Goal: Task Accomplishment & Management: Use online tool/utility

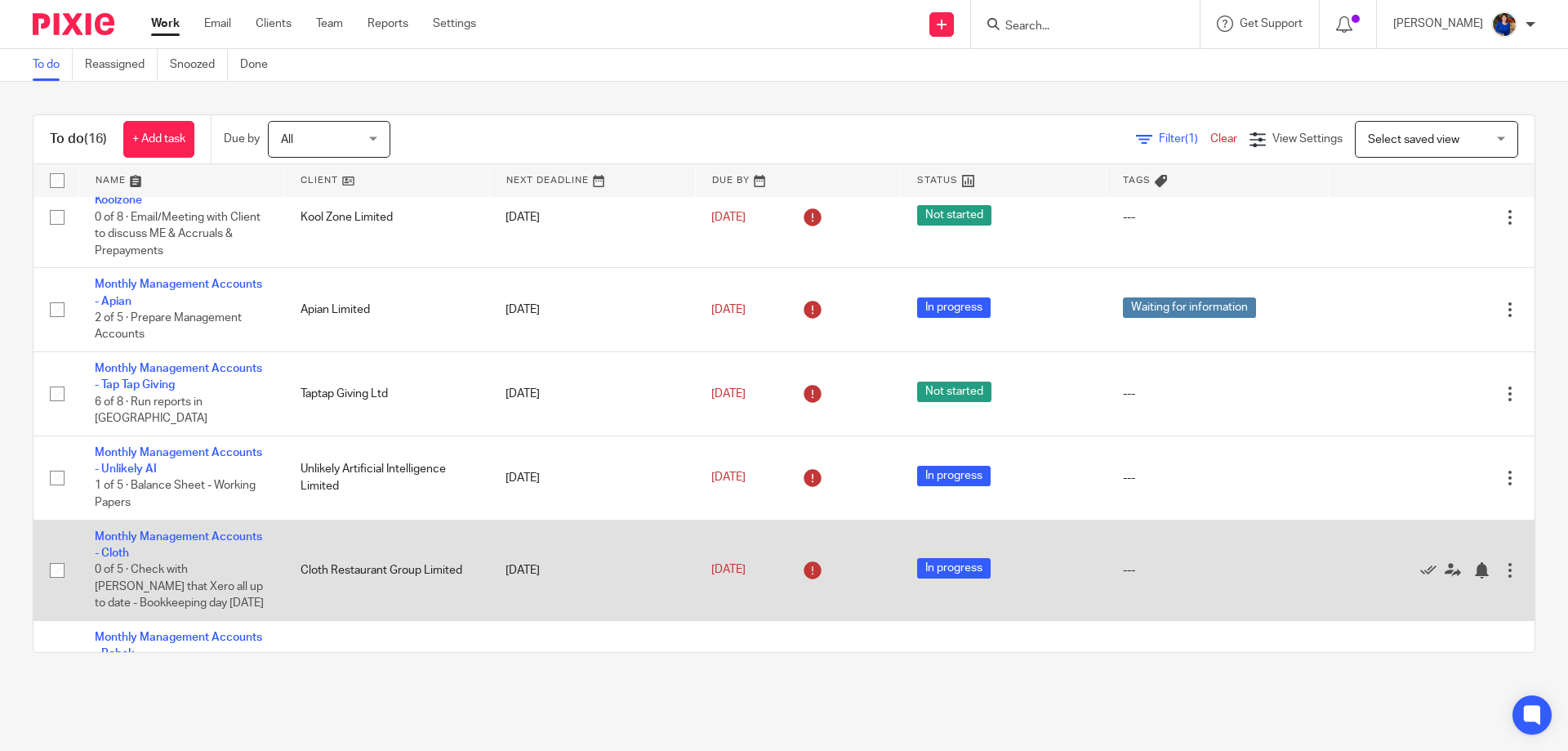
scroll to position [327, 0]
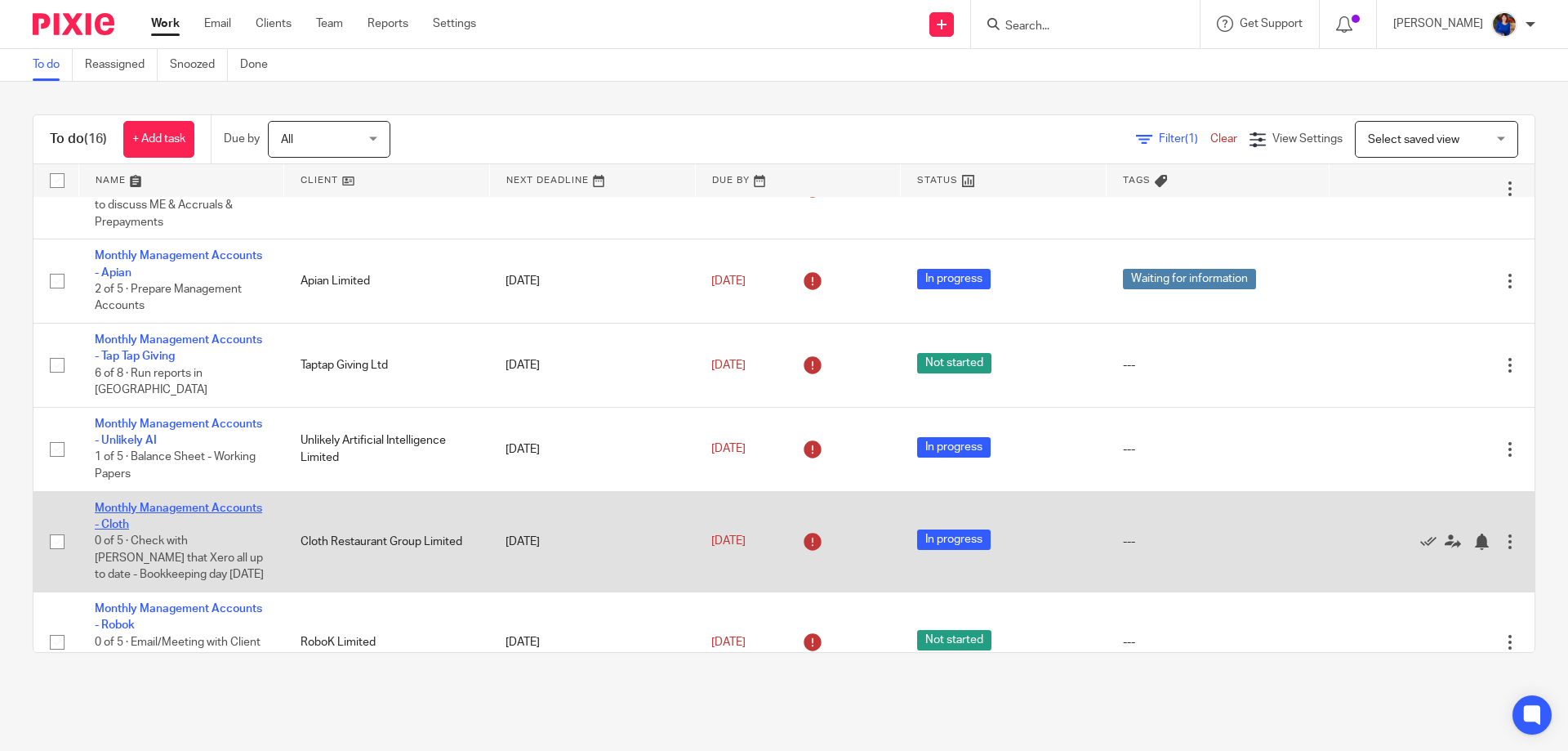
click at [216, 239] on link "Monthly Management Accounts - Cloth" at bounding box center [178, 516] width 167 height 28
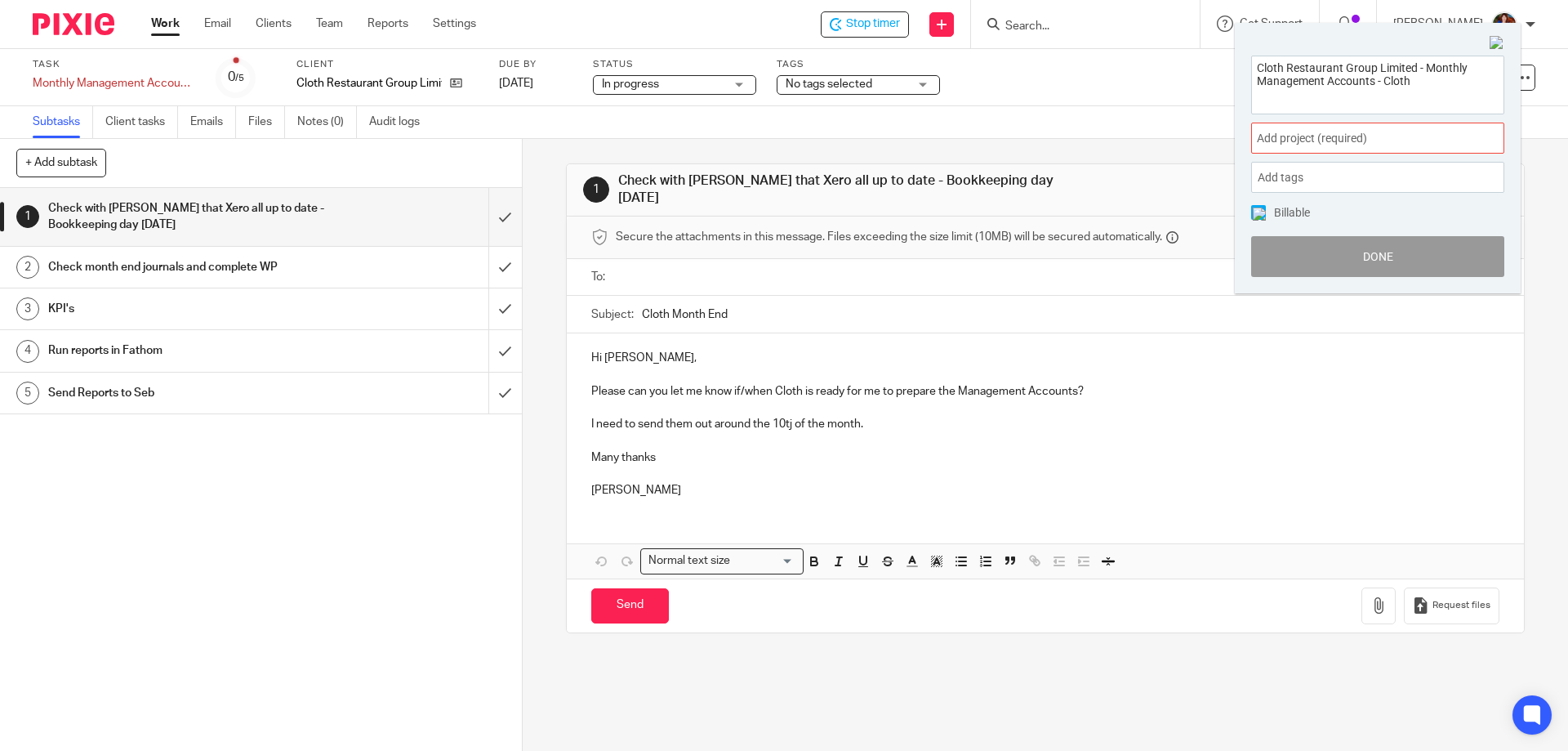
click at [1328, 144] on span "Add project (required) :" at bounding box center [1360, 138] width 206 height 17
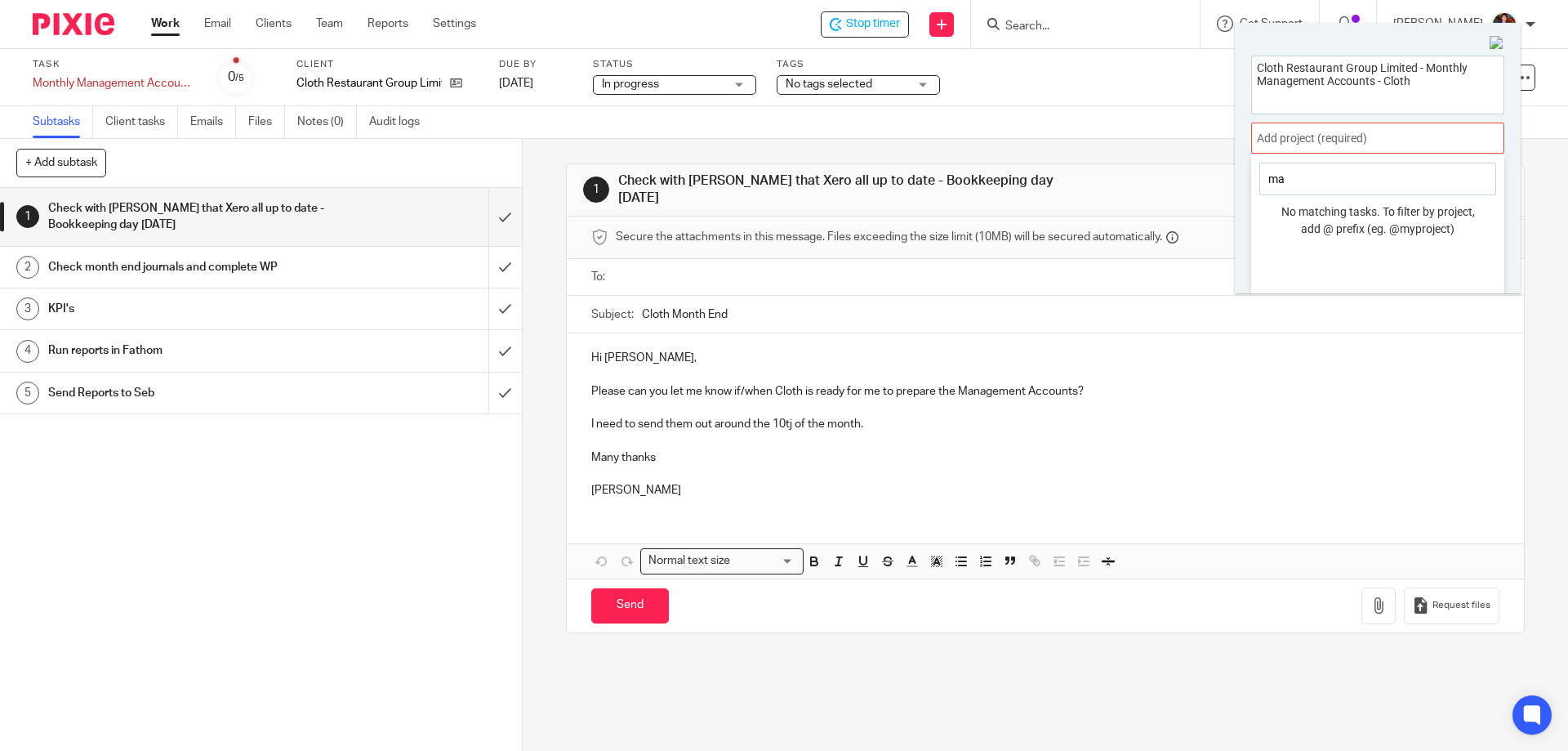
type input "m"
click at [1328, 286] on li "Management Accounts" at bounding box center [1374, 294] width 213 height 17
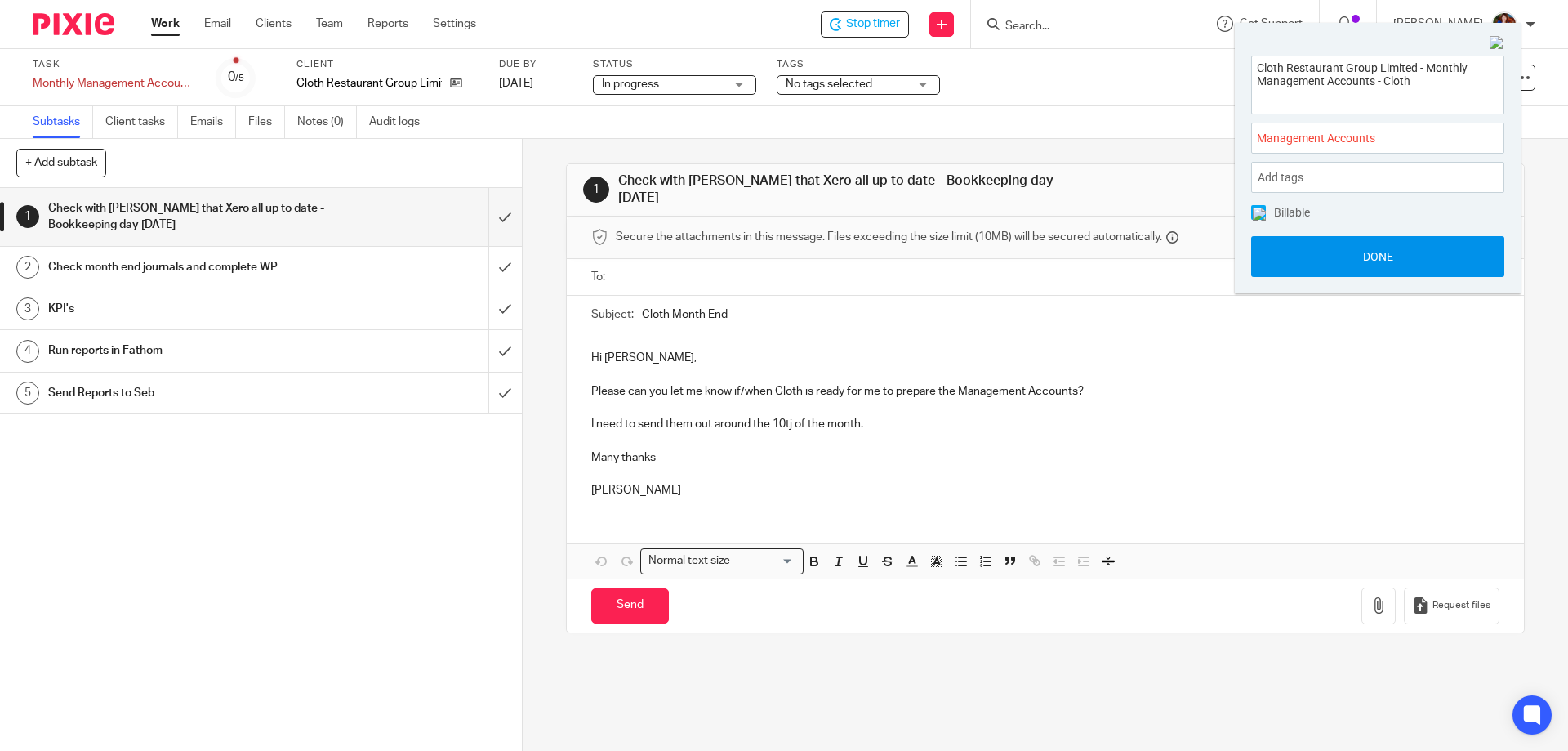
drag, startPoint x: 1252, startPoint y: 210, endPoint x: 1269, endPoint y: 239, distance: 33.6
click at [1252, 209] on span at bounding box center [1259, 212] width 15 height 15
click at [1284, 258] on button "Done" at bounding box center [1378, 256] width 253 height 40
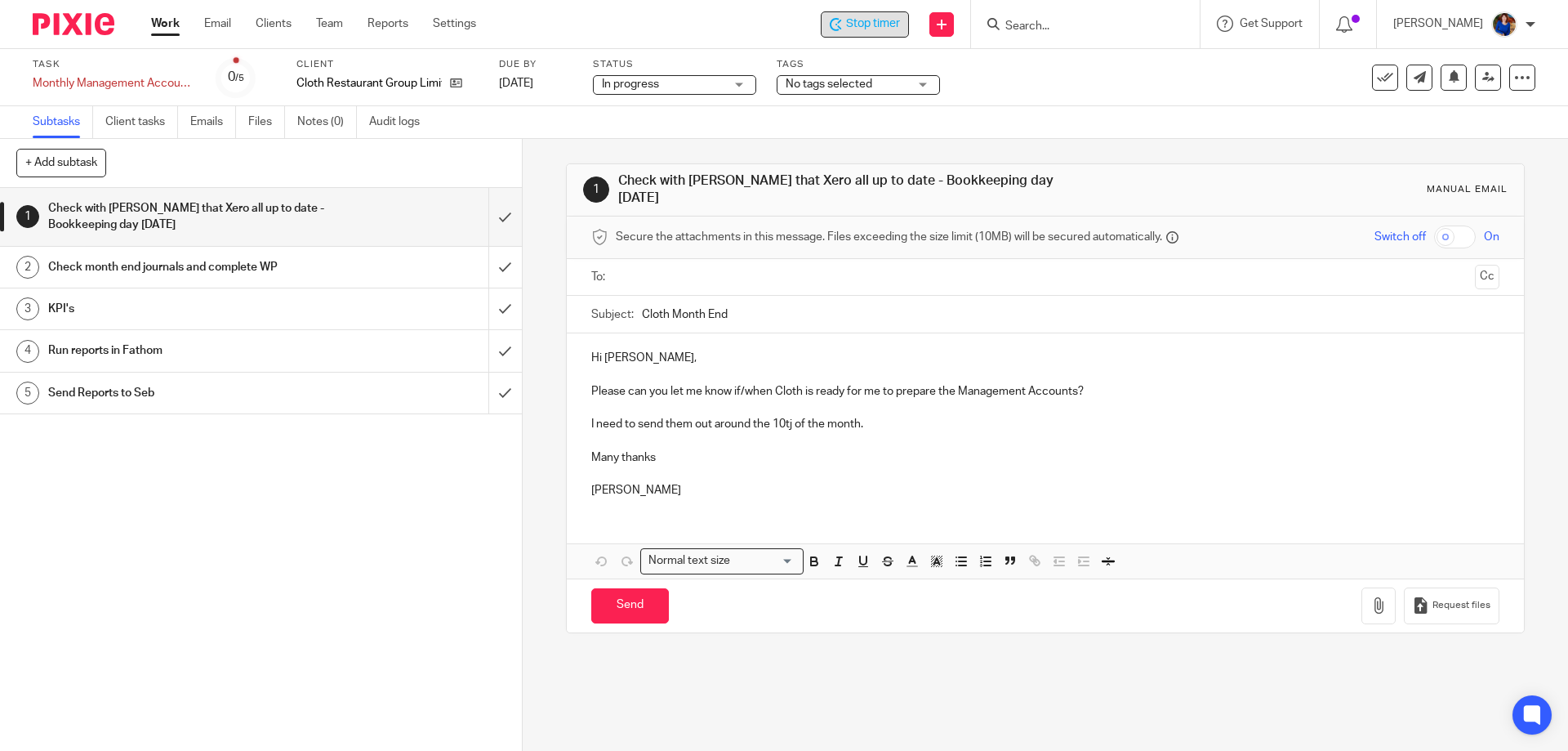
click at [855, 25] on span "Stop timer" at bounding box center [873, 24] width 54 height 17
click at [184, 27] on ul "Work Email Clients Team Reports Settings" at bounding box center [326, 24] width 350 height 17
click at [168, 23] on link "Work" at bounding box center [165, 24] width 28 height 17
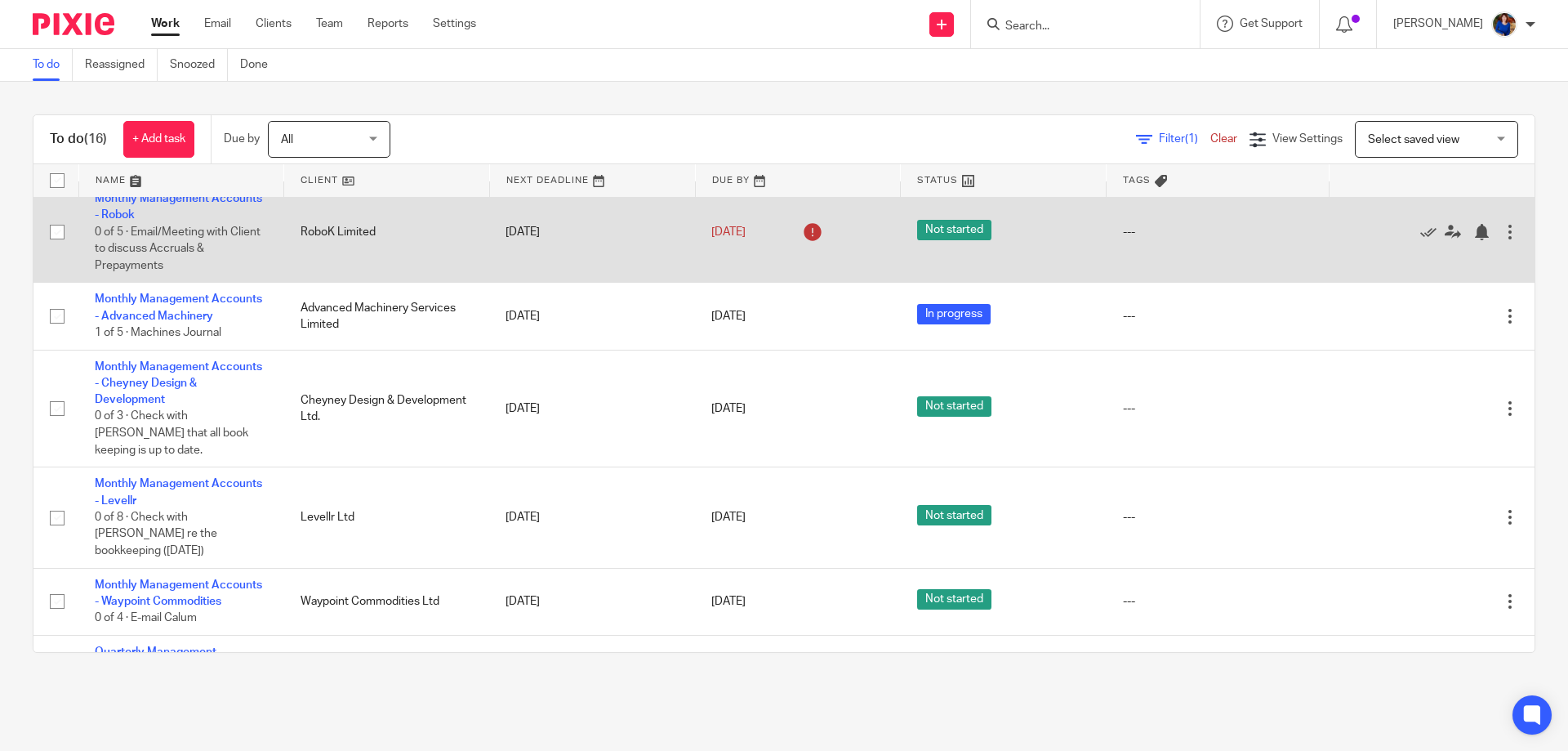
scroll to position [887, 0]
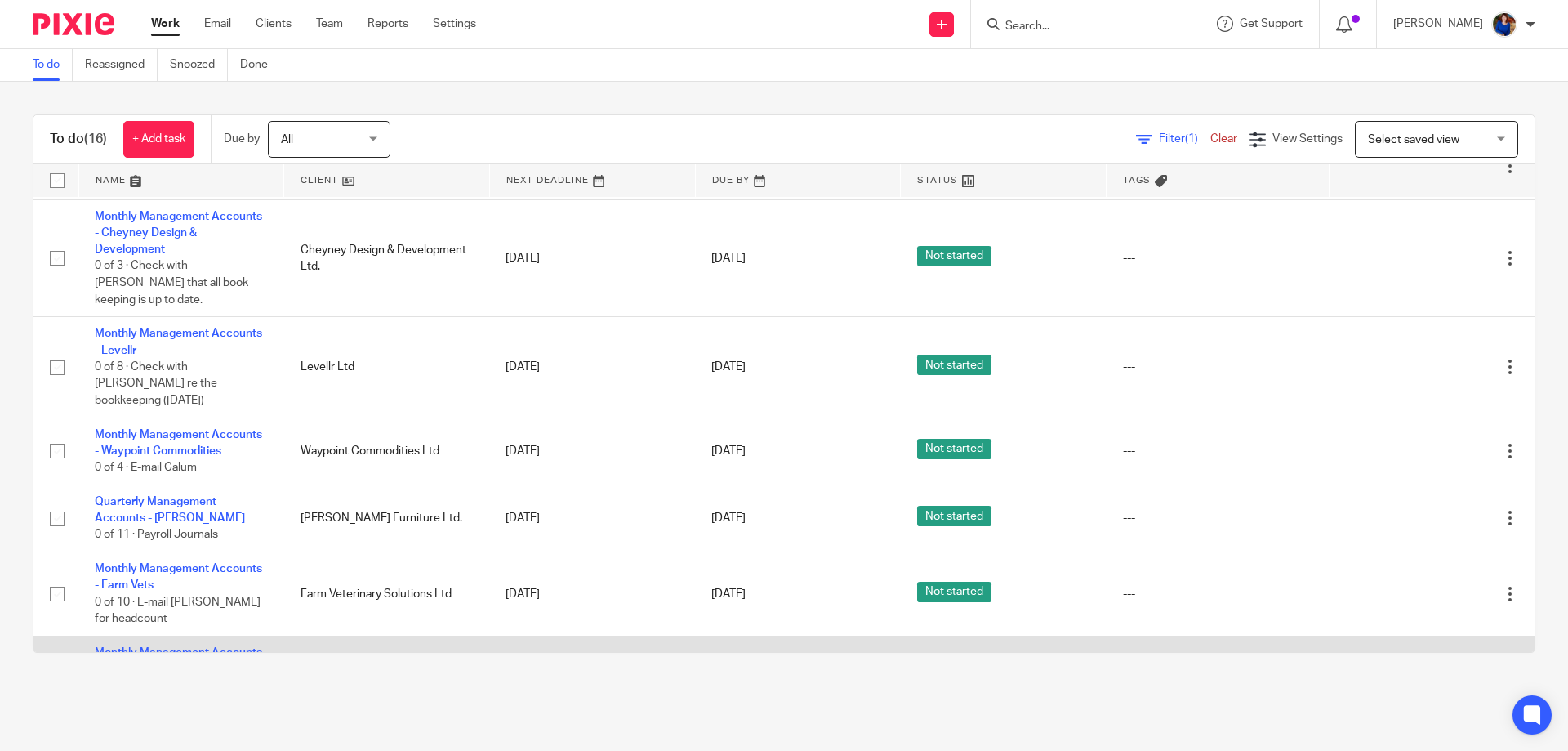
click at [217, 647] on link "Monthly Management Accounts - Elcella" at bounding box center [178, 661] width 167 height 28
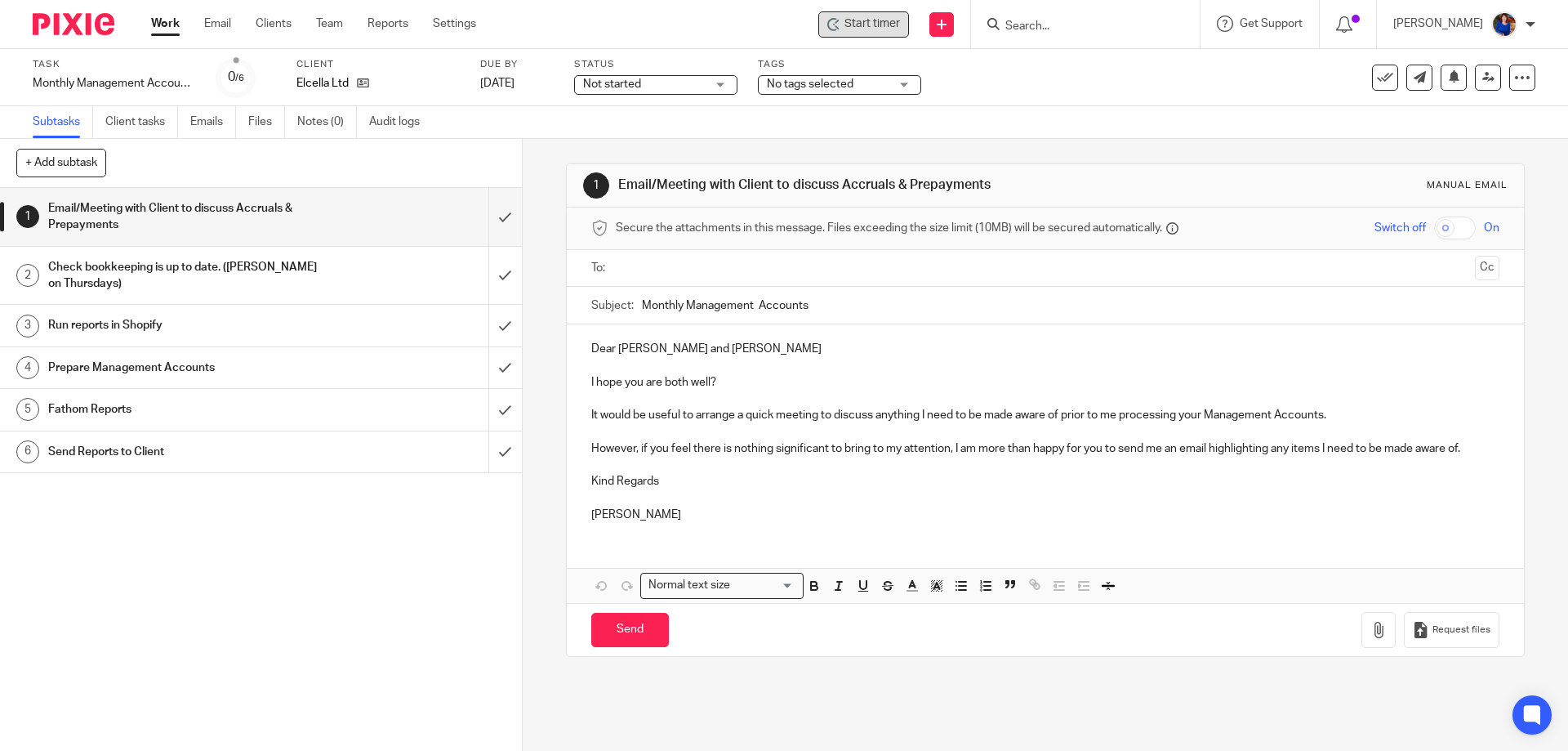
click at [878, 26] on span "Start timer" at bounding box center [872, 24] width 55 height 17
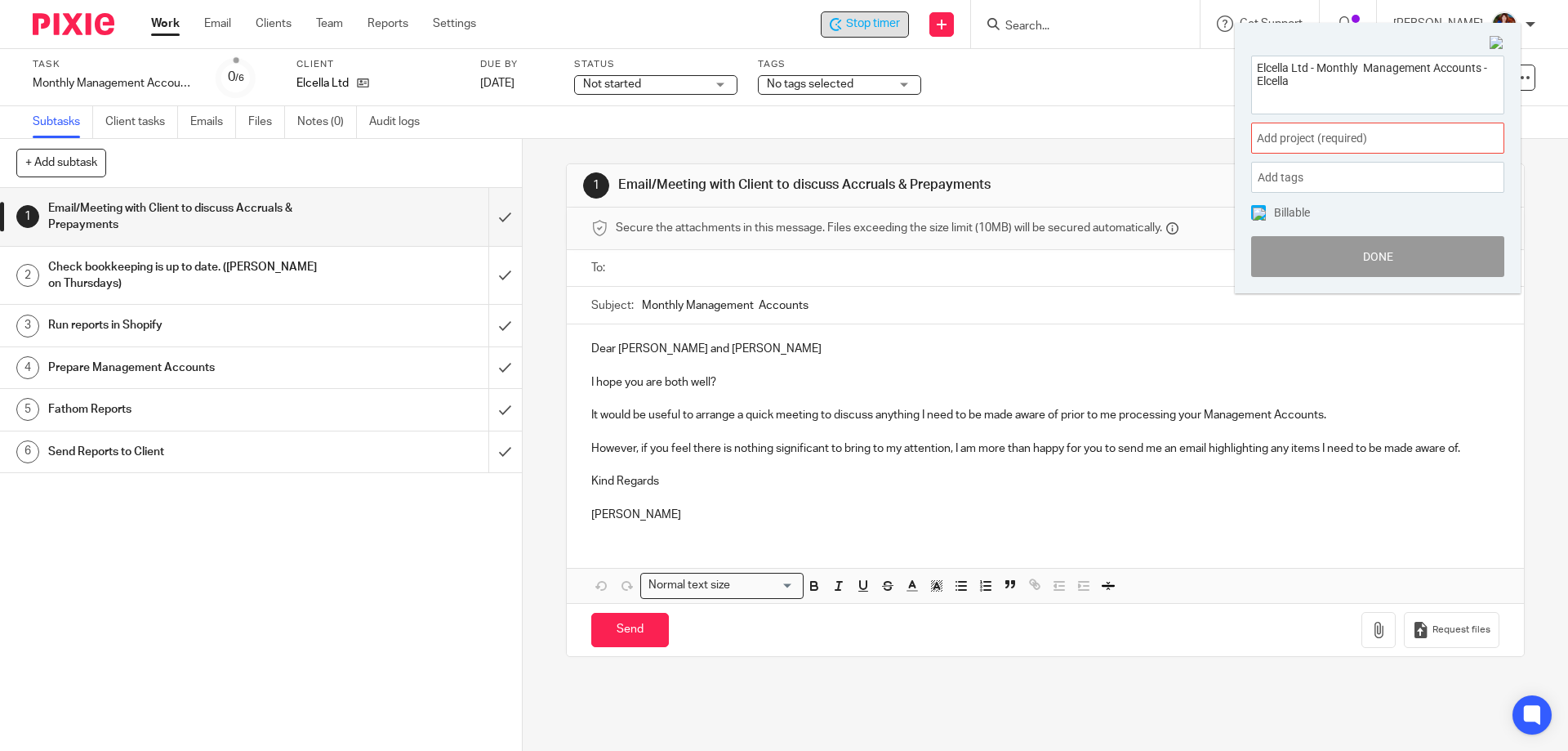
click at [1382, 134] on span "Add project (required) :" at bounding box center [1360, 138] width 206 height 17
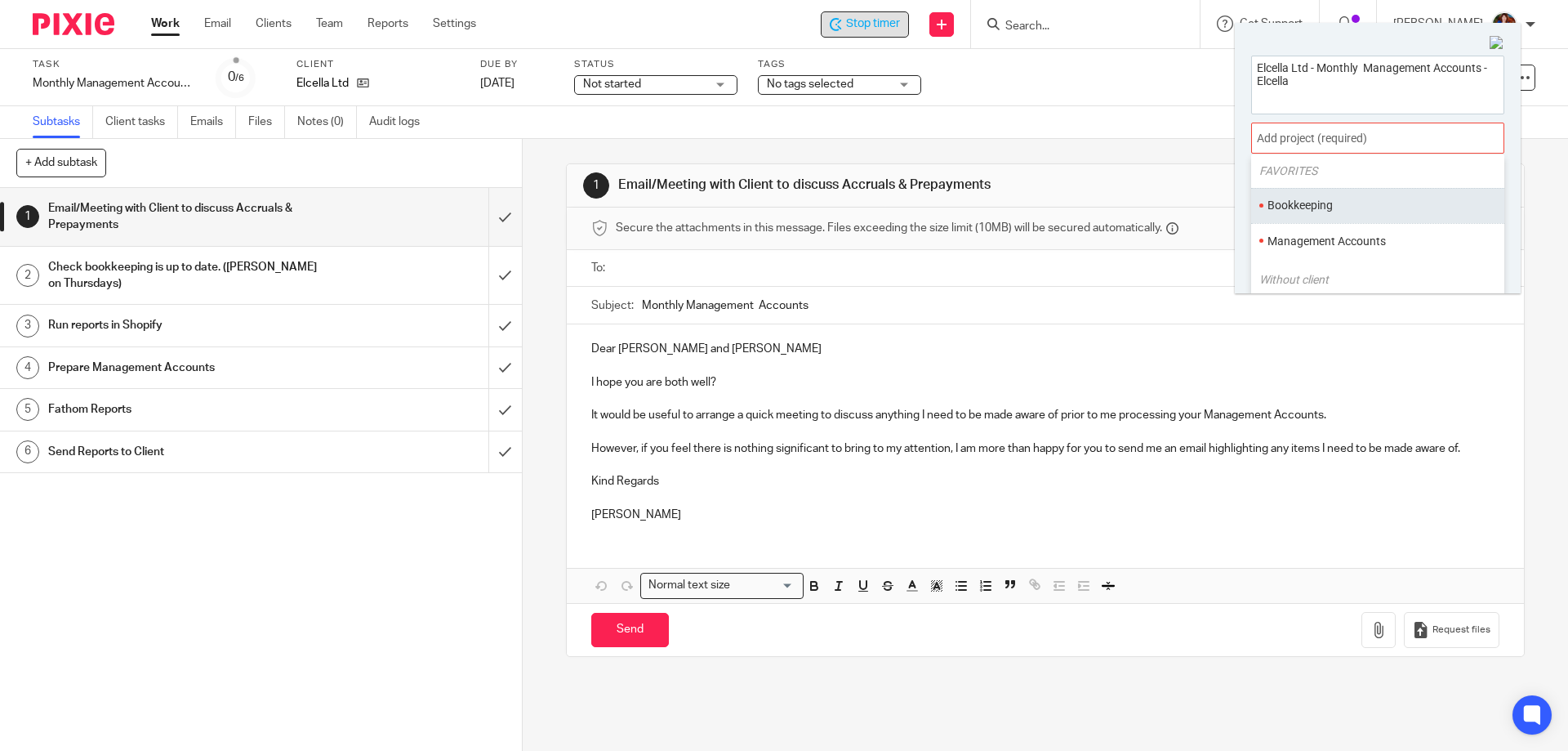
scroll to position [82, 0]
click at [1343, 212] on li "Management Accounts" at bounding box center [1374, 212] width 213 height 17
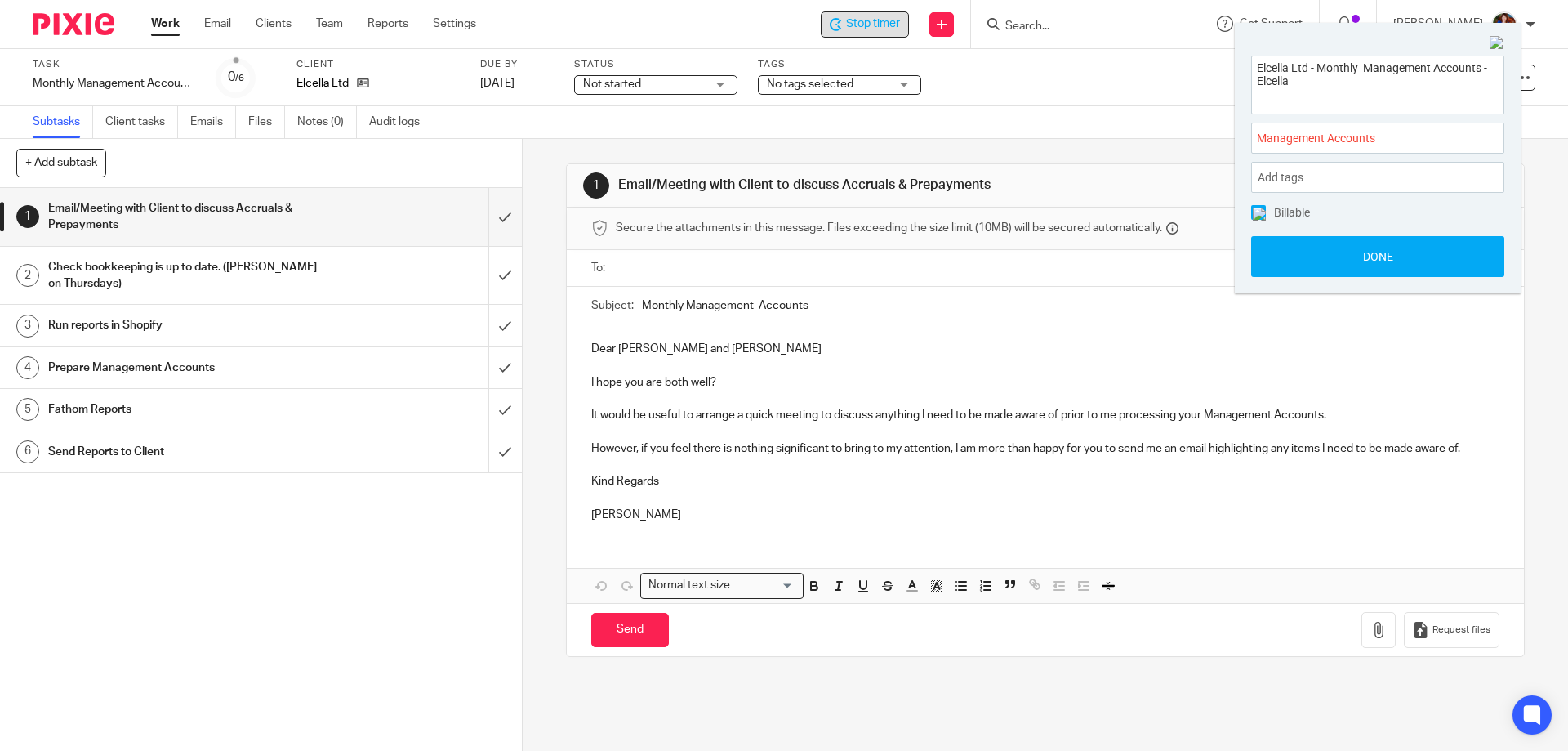
click at [1254, 213] on img at bounding box center [1260, 214] width 13 height 13
drag, startPoint x: 1282, startPoint y: 259, endPoint x: 1249, endPoint y: 233, distance: 42.0
click at [1282, 260] on button "Done" at bounding box center [1378, 256] width 253 height 40
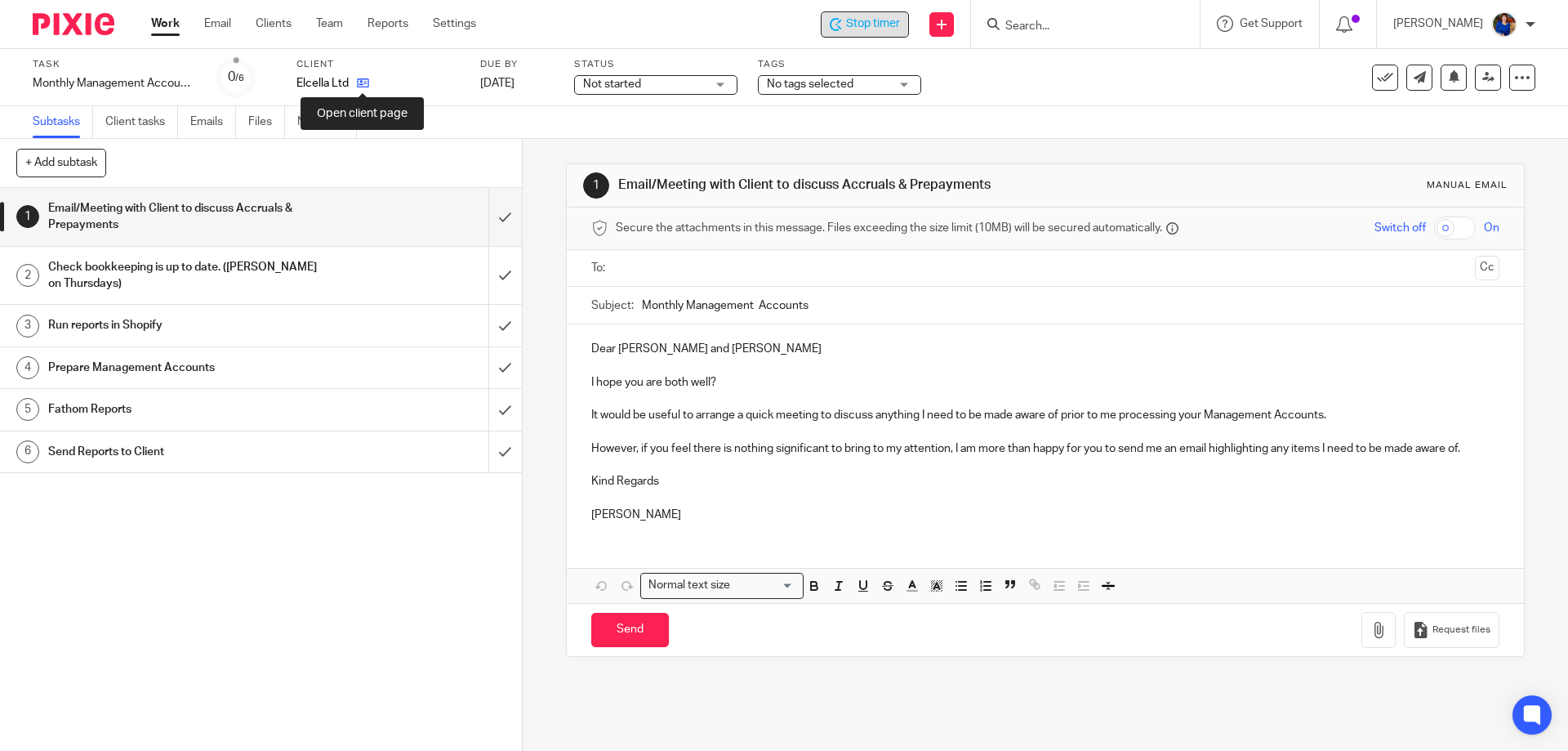
click at [361, 84] on icon at bounding box center [363, 83] width 12 height 12
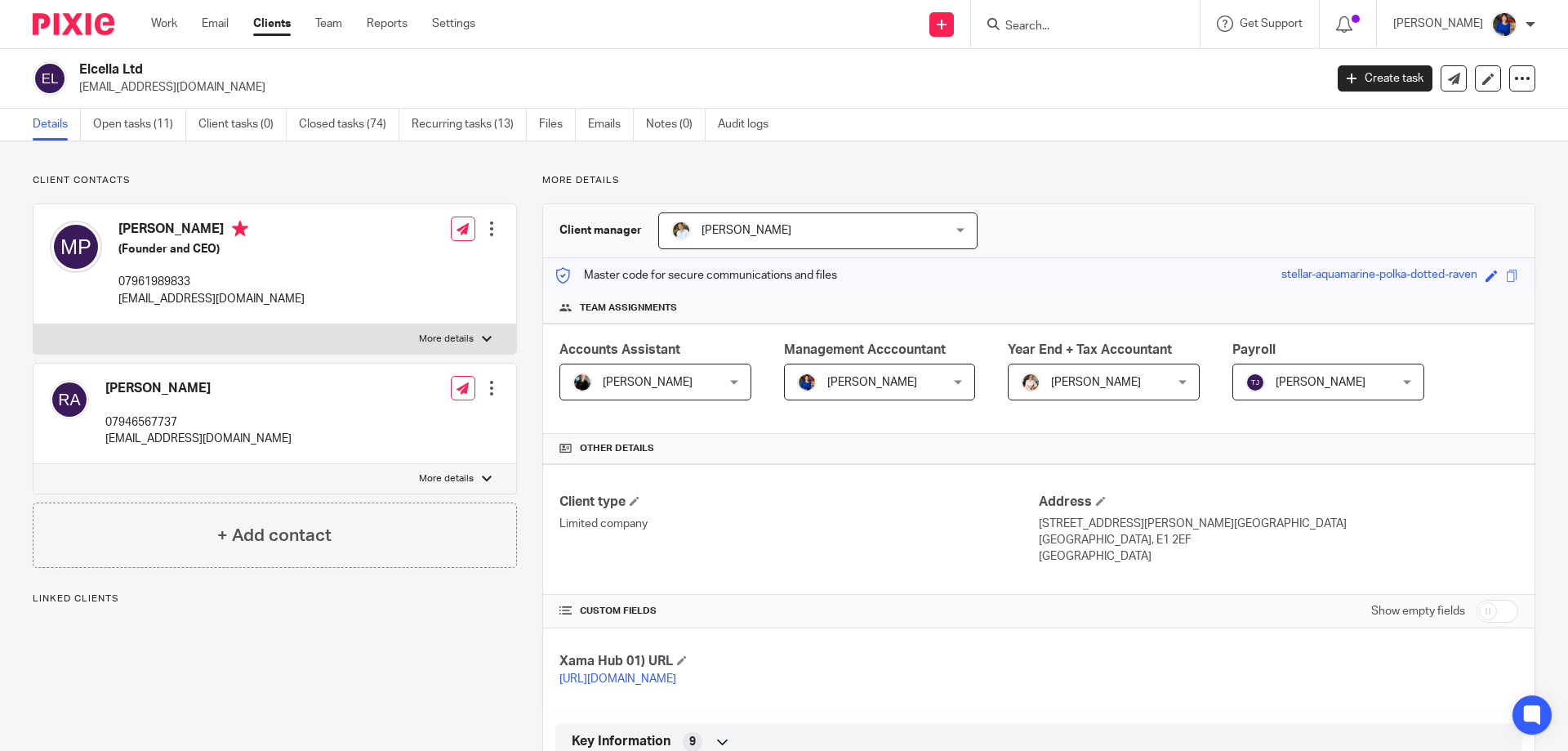
scroll to position [960, 0]
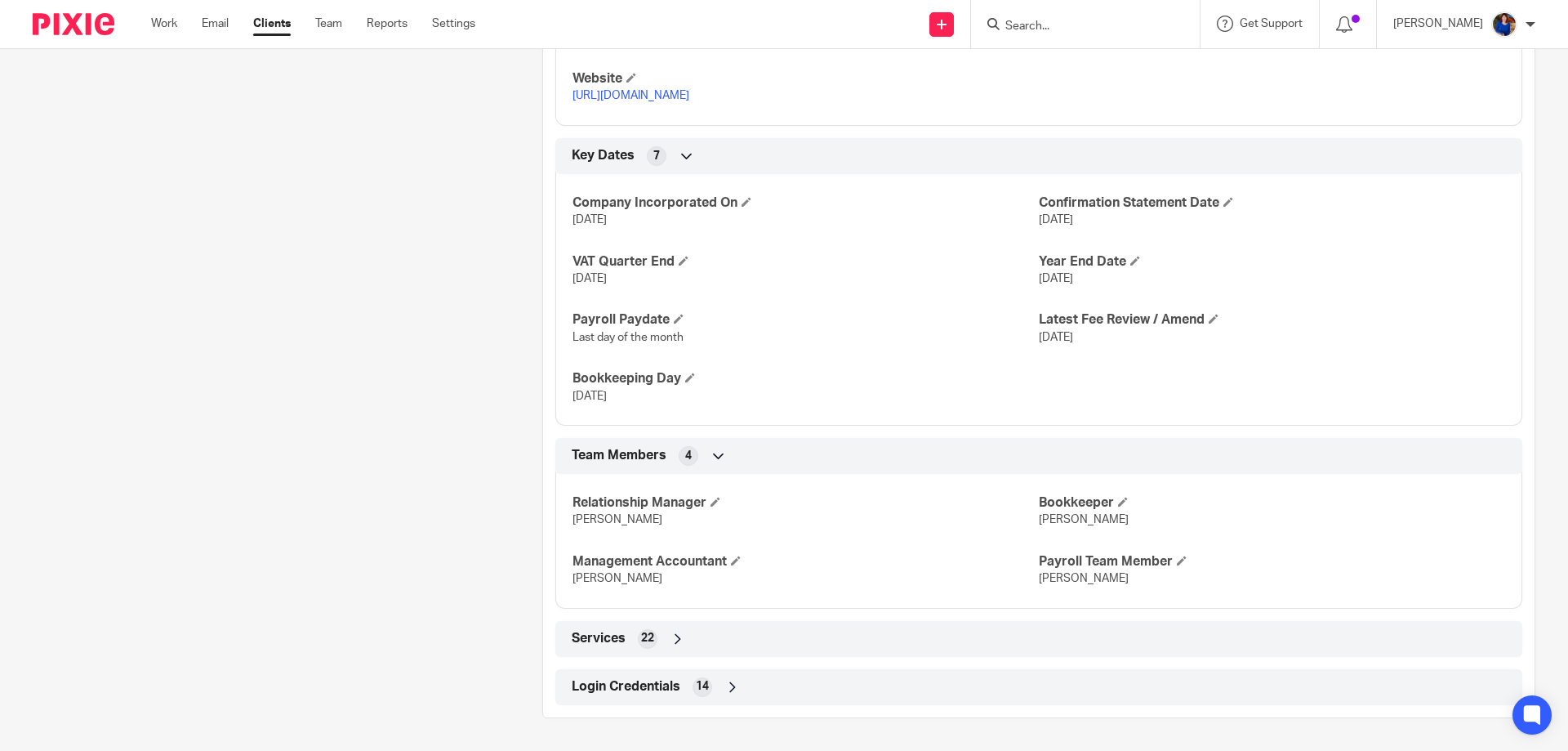
click at [731, 683] on icon at bounding box center [733, 687] width 17 height 17
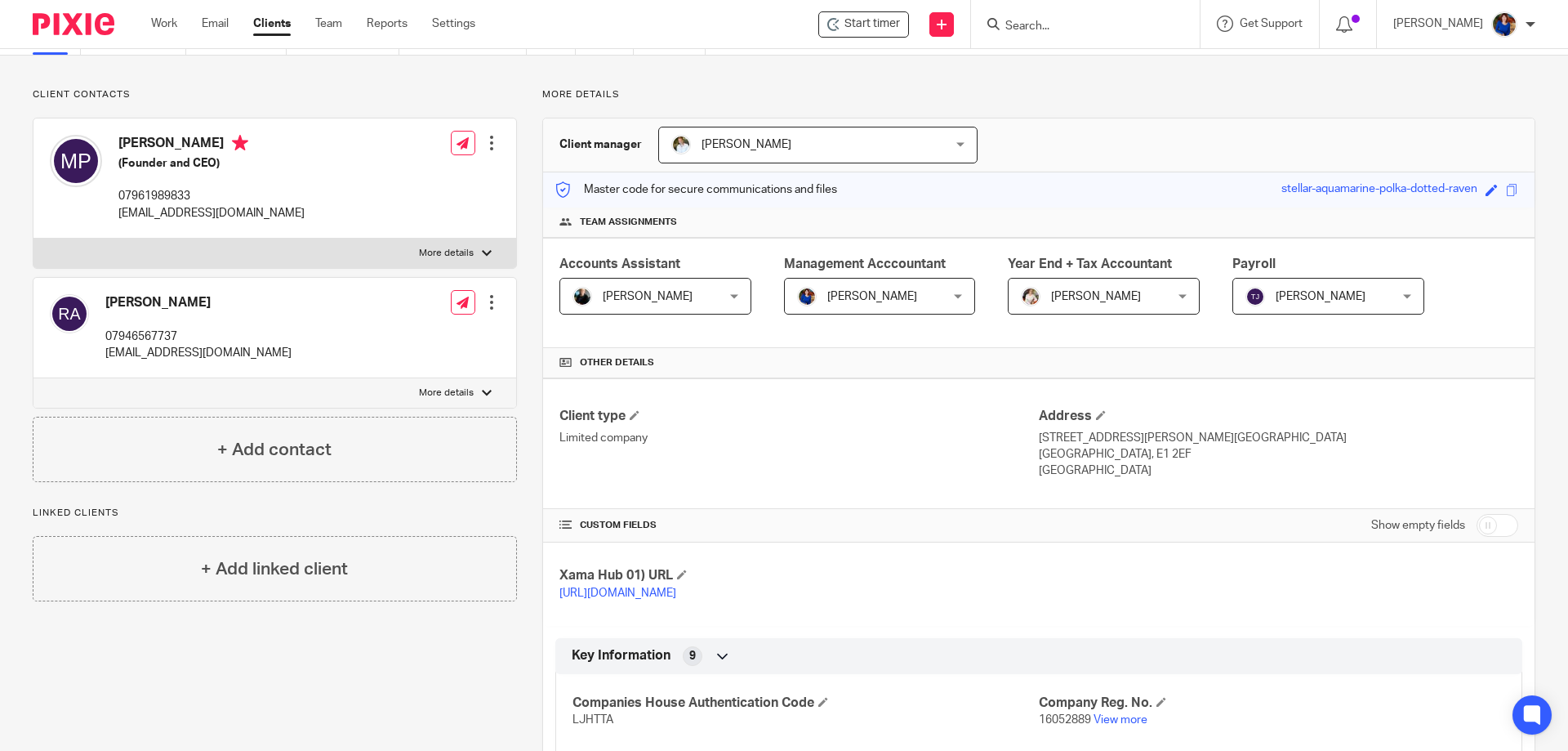
scroll to position [0, 0]
